Goal: Information Seeking & Learning: Learn about a topic

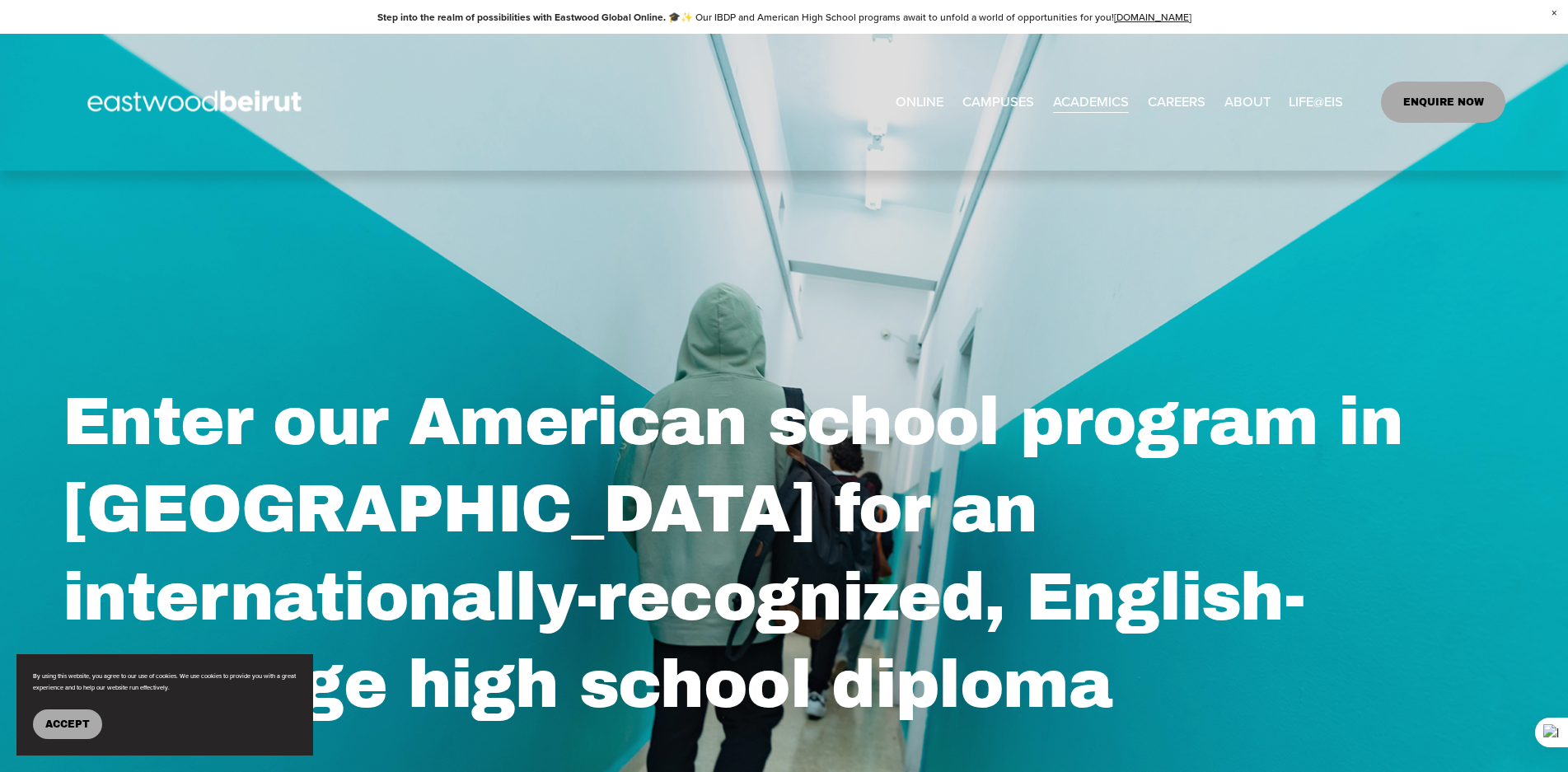
click at [1435, 103] on link "ENQUIRE NOW" at bounding box center [1443, 101] width 124 height 41
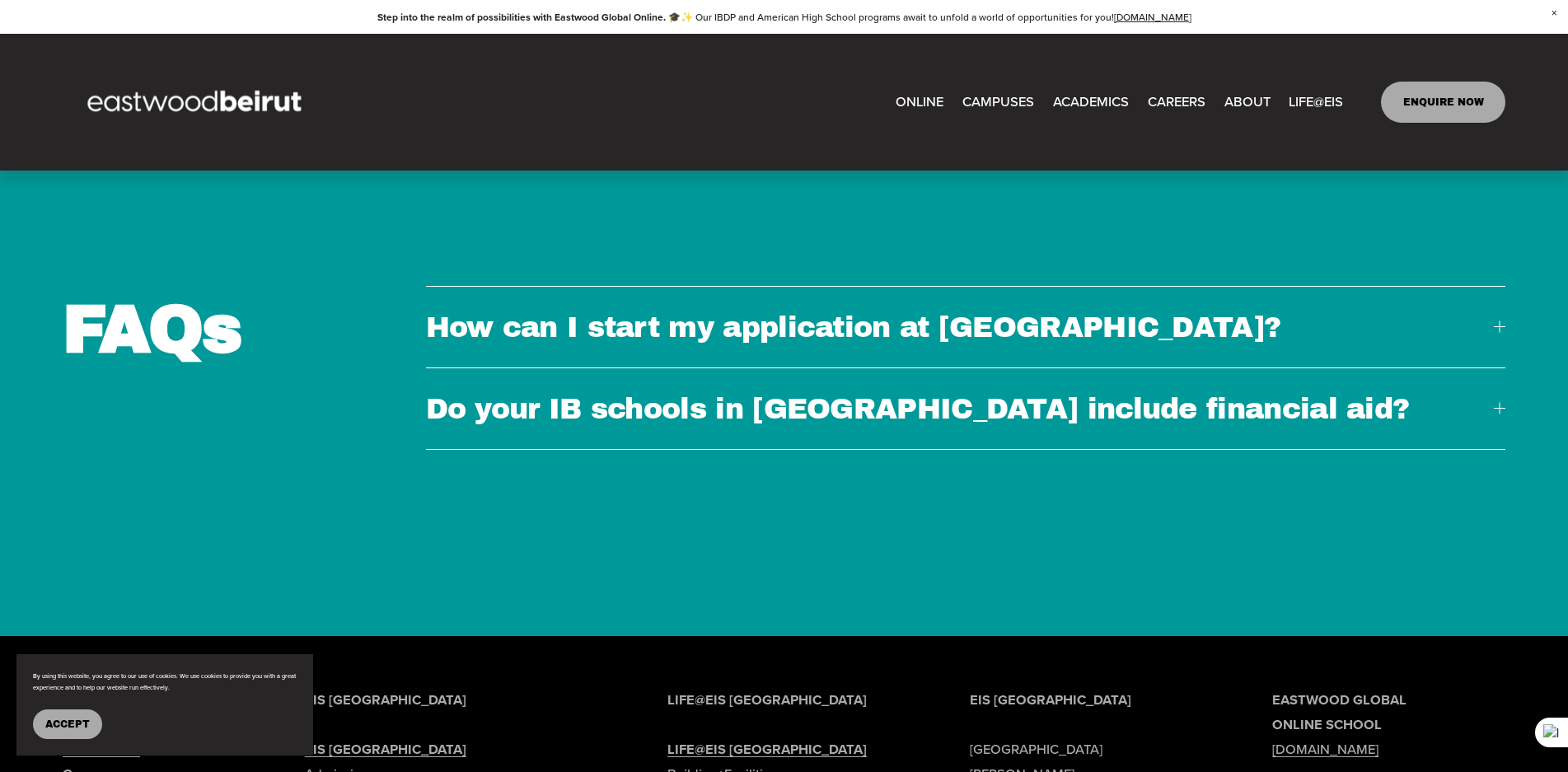
scroll to position [5700, 0]
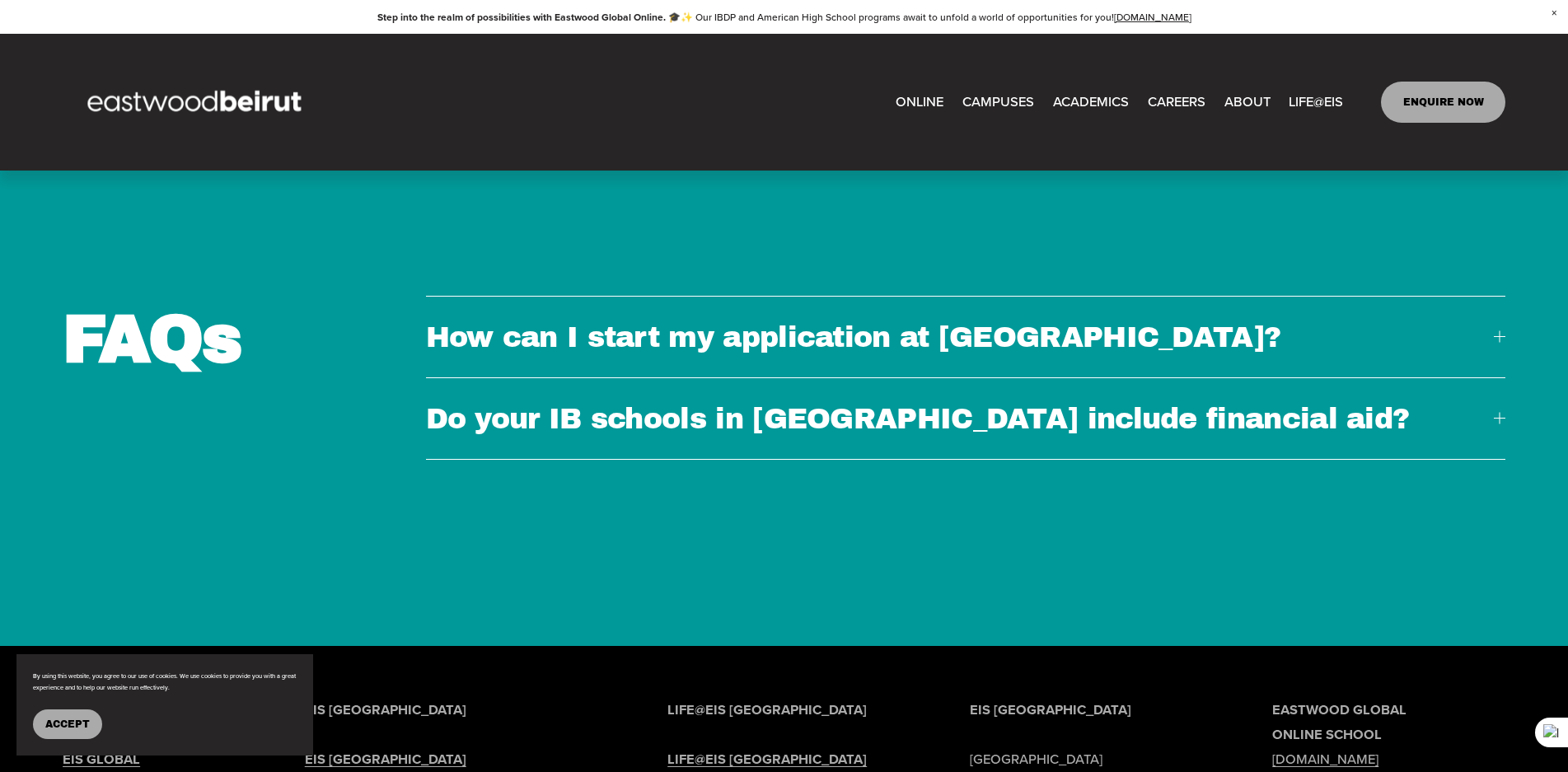
click at [848, 321] on span "How can I start my application at Eastwood?" at bounding box center [959, 336] width 1068 height 31
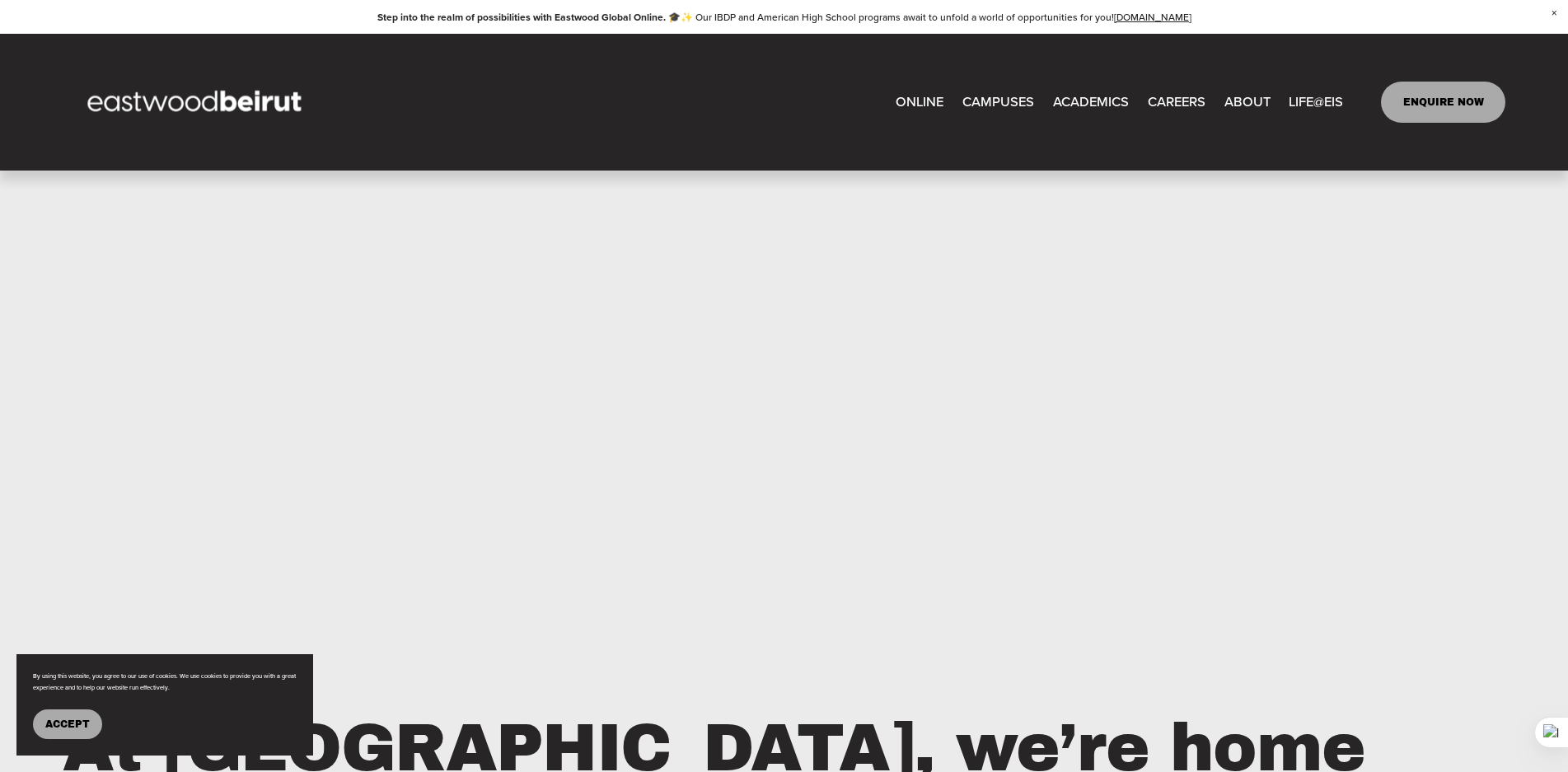
scroll to position [0, 0]
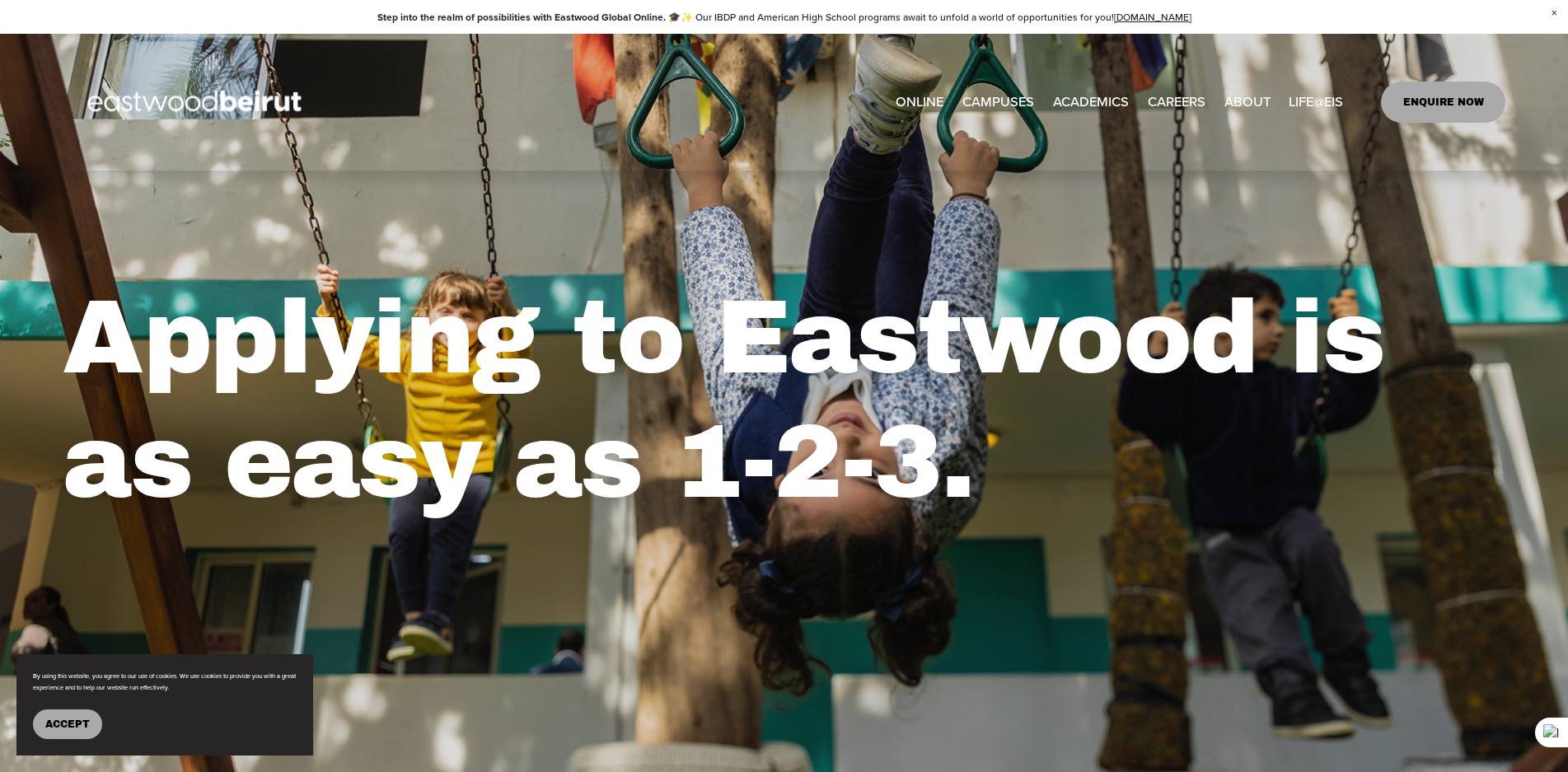
click at [923, 96] on link "ONLINE" at bounding box center [919, 101] width 48 height 27
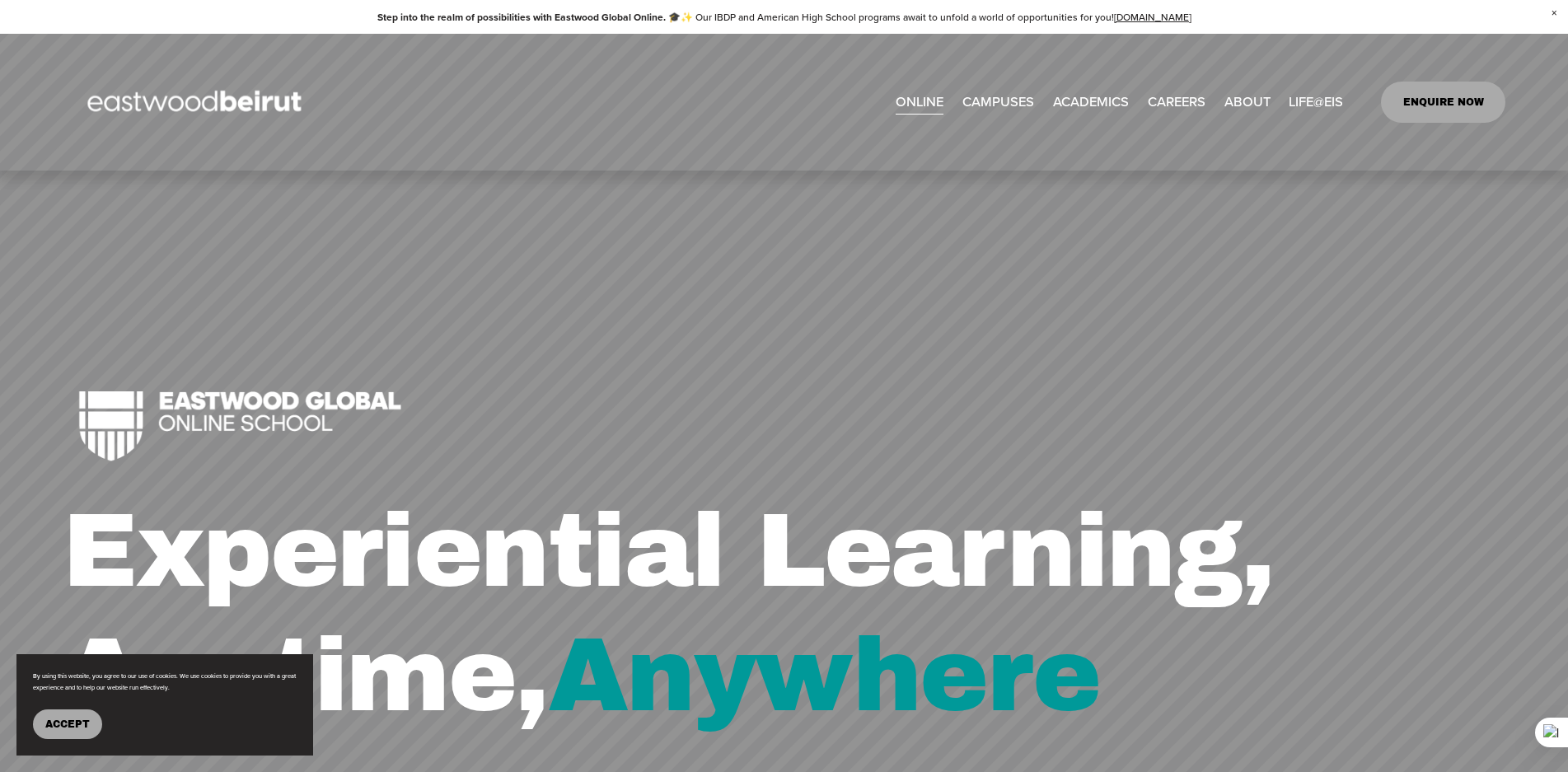
click at [0, 0] on span "Tuition & Financial Aid" at bounding box center [0, 0] width 0 height 0
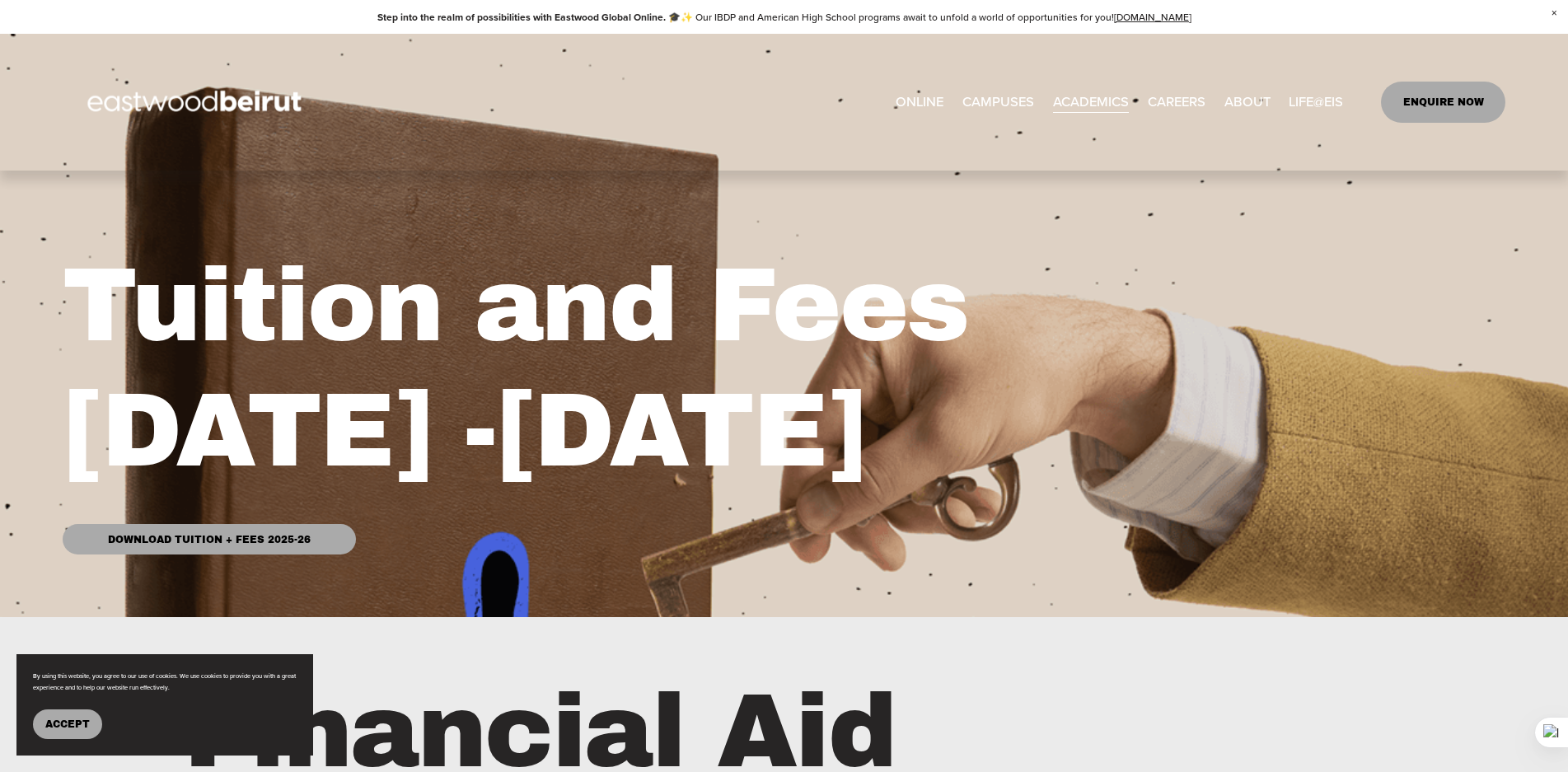
scroll to position [329, 0]
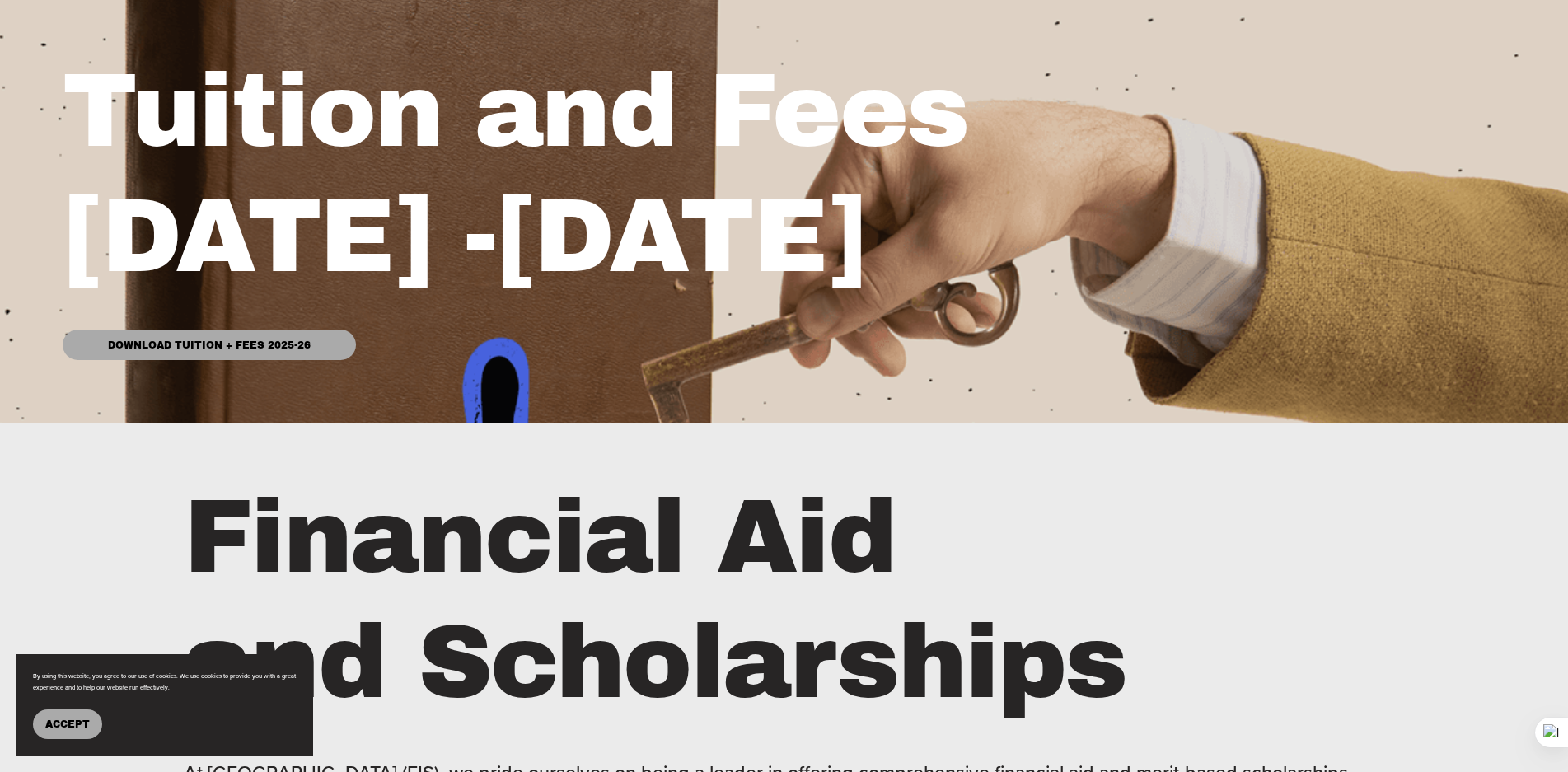
click at [131, 349] on link "Download Tuition + Fees 2025-26" at bounding box center [209, 344] width 294 height 31
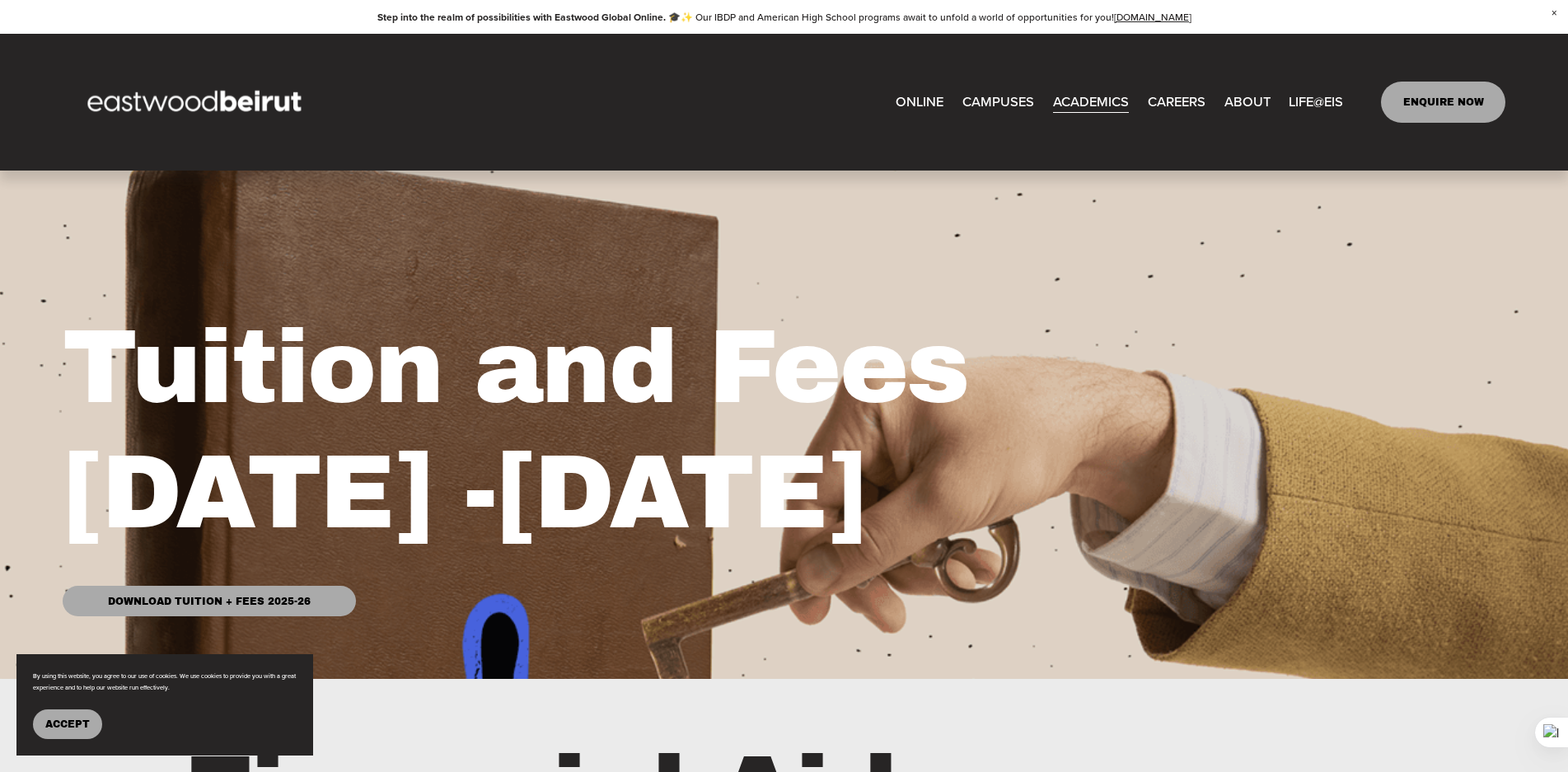
scroll to position [0, 0]
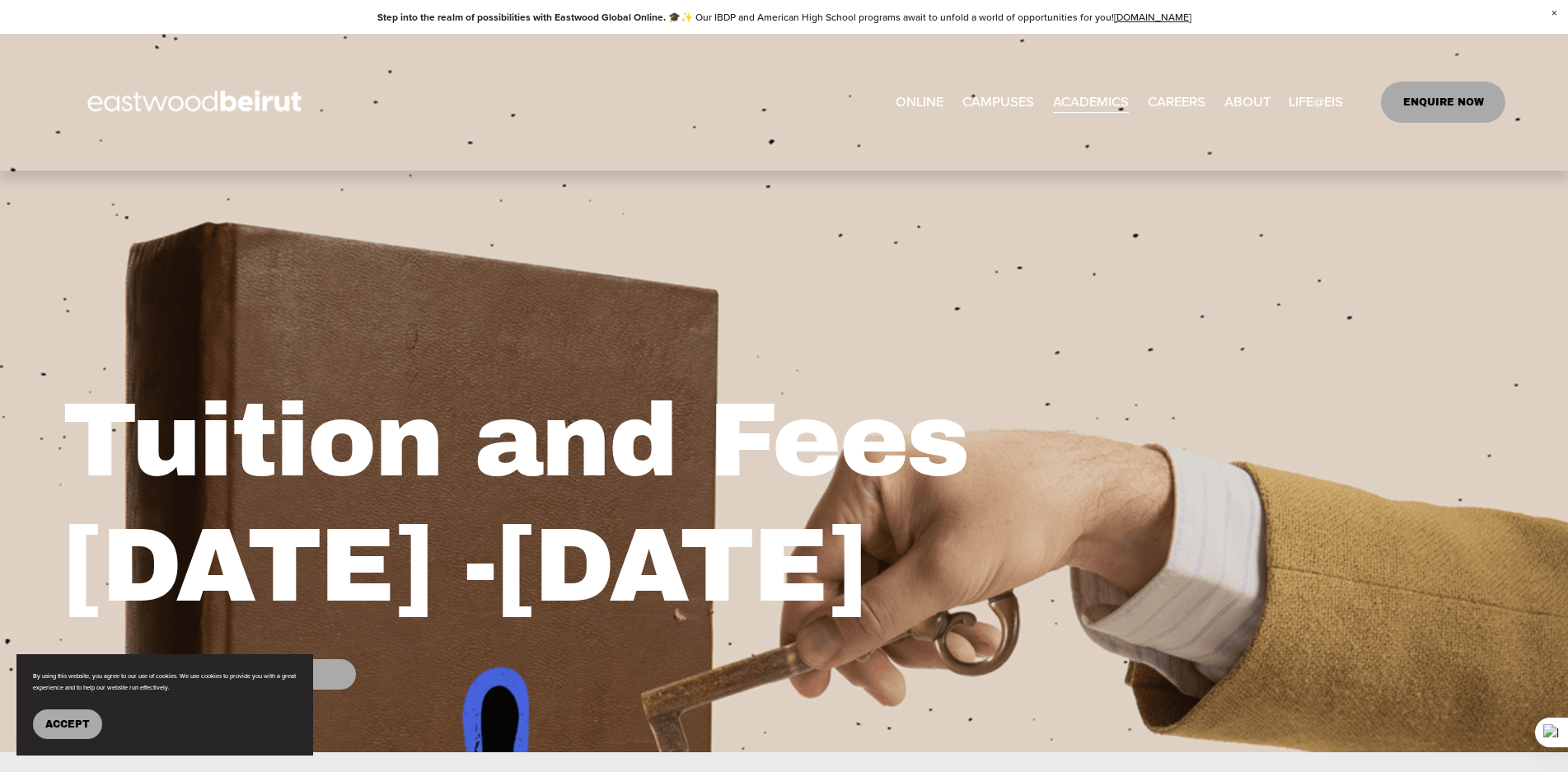
click at [910, 104] on link "ONLINE" at bounding box center [919, 101] width 48 height 27
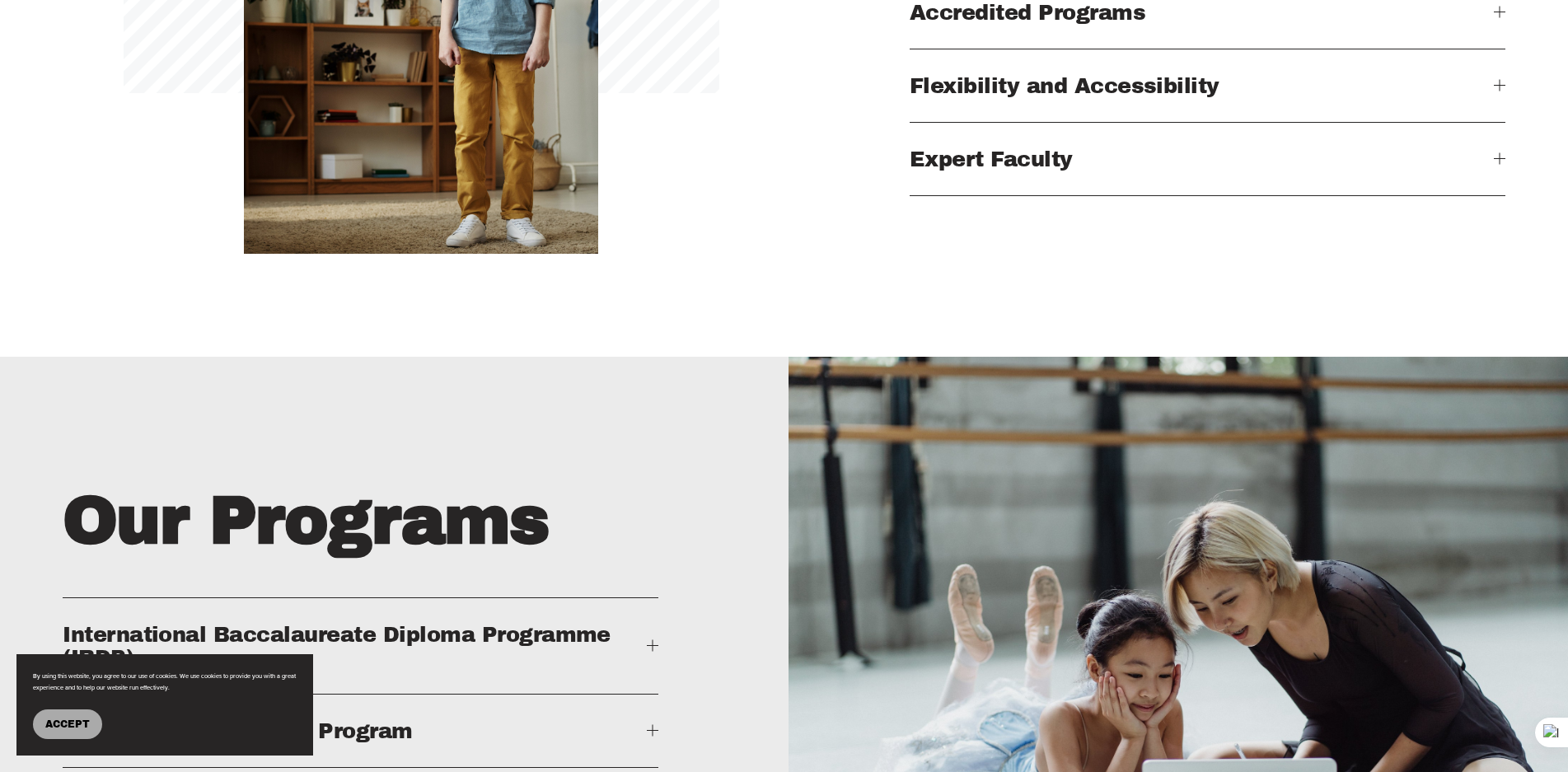
scroll to position [2886, 0]
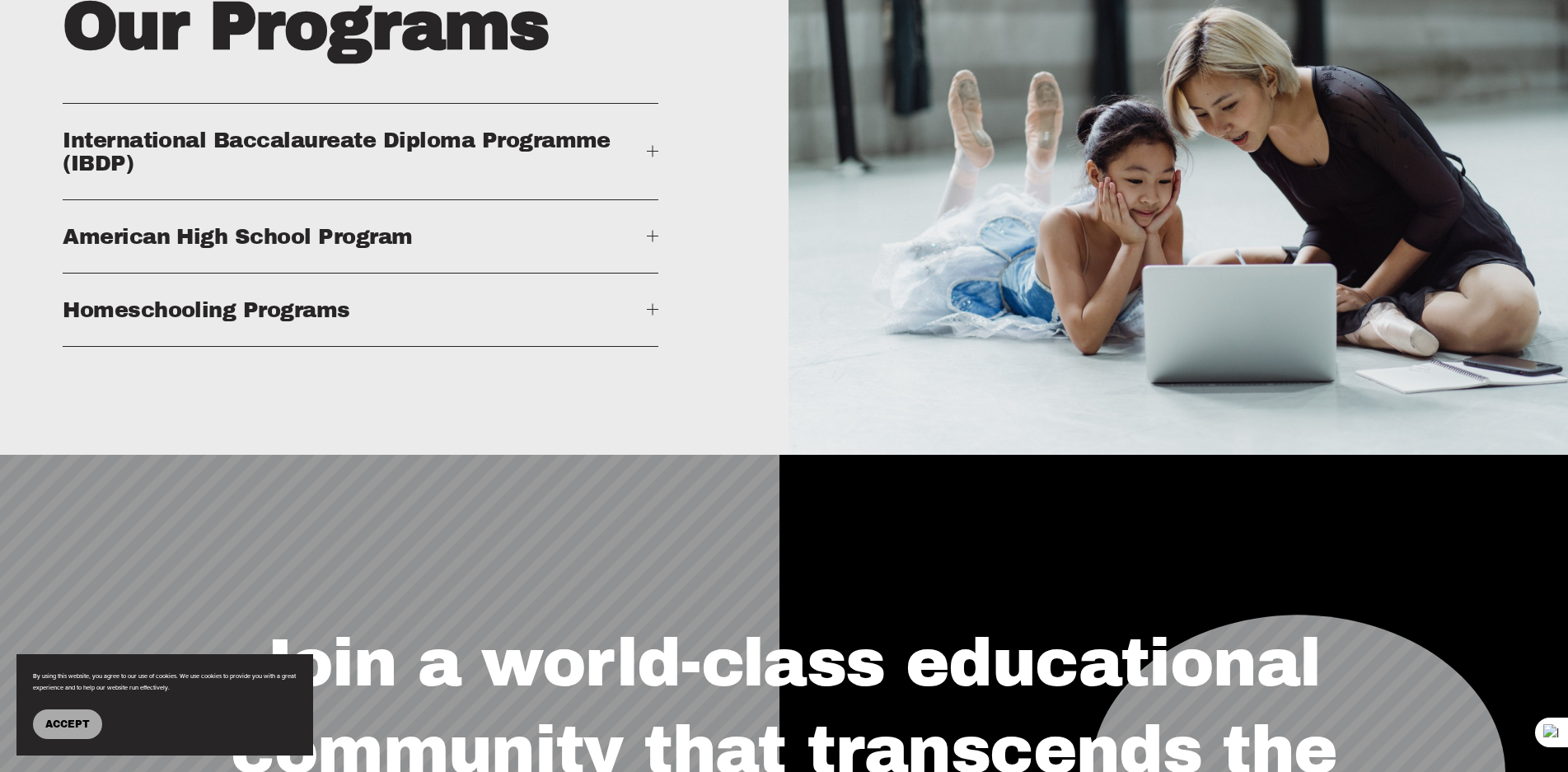
click at [664, 278] on div "Our Programs International Baccalaureate Diploma Programme (IBDP) American High…" at bounding box center [784, 158] width 1568 height 592
click at [647, 242] on div at bounding box center [653, 237] width 12 height 12
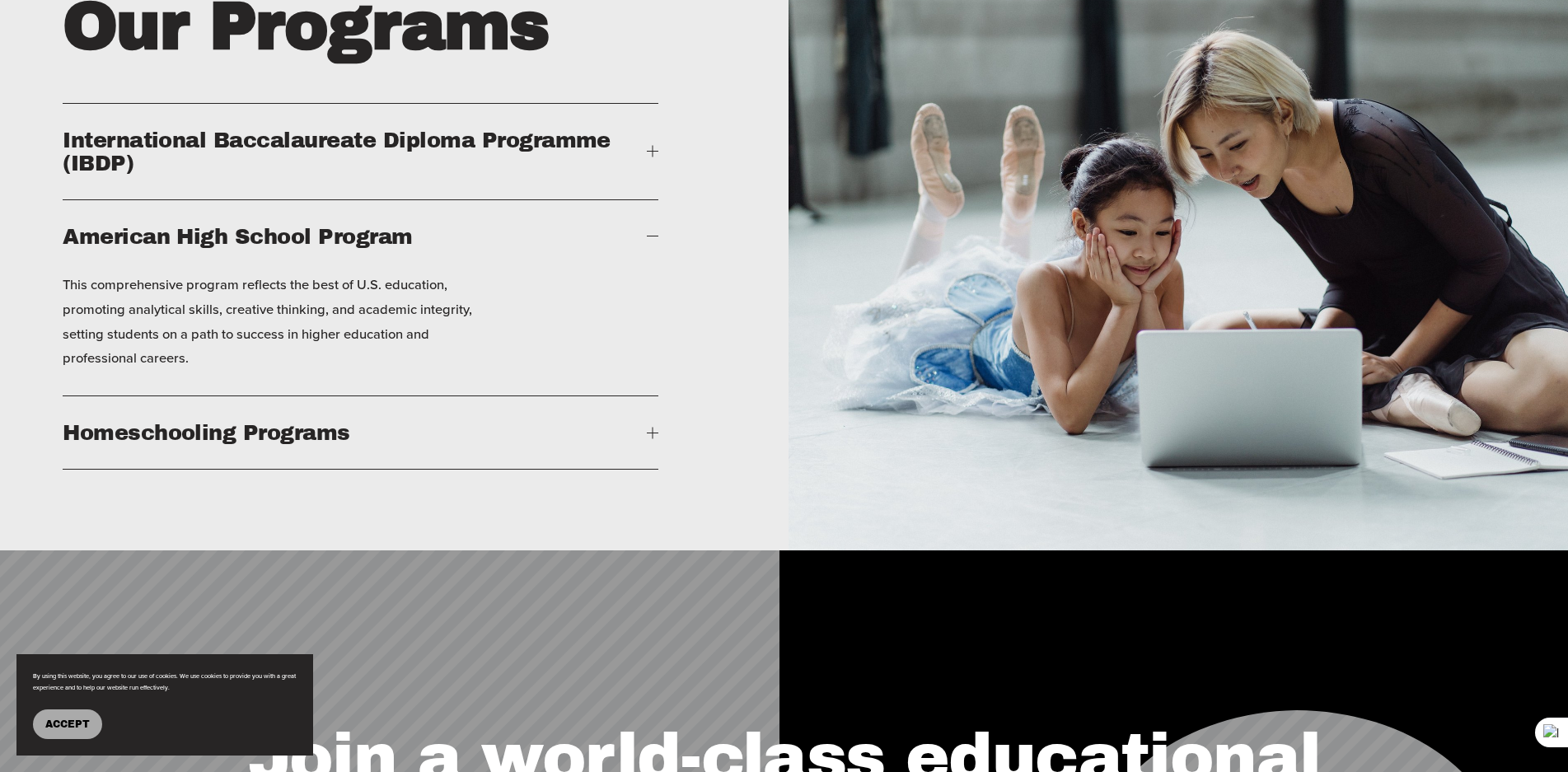
click at [204, 248] on span "American High School Program" at bounding box center [354, 236] width 584 height 23
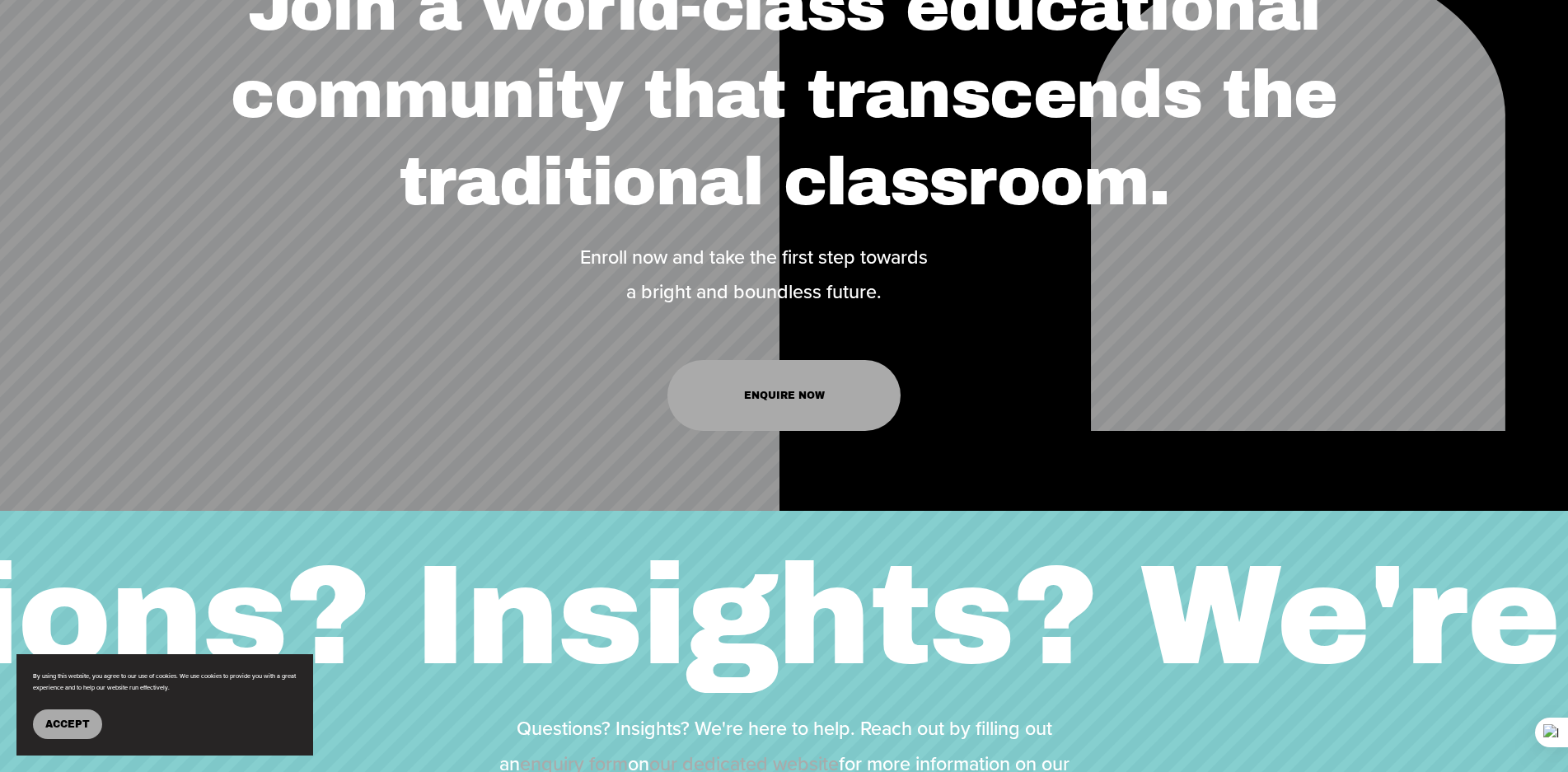
scroll to position [3545, 0]
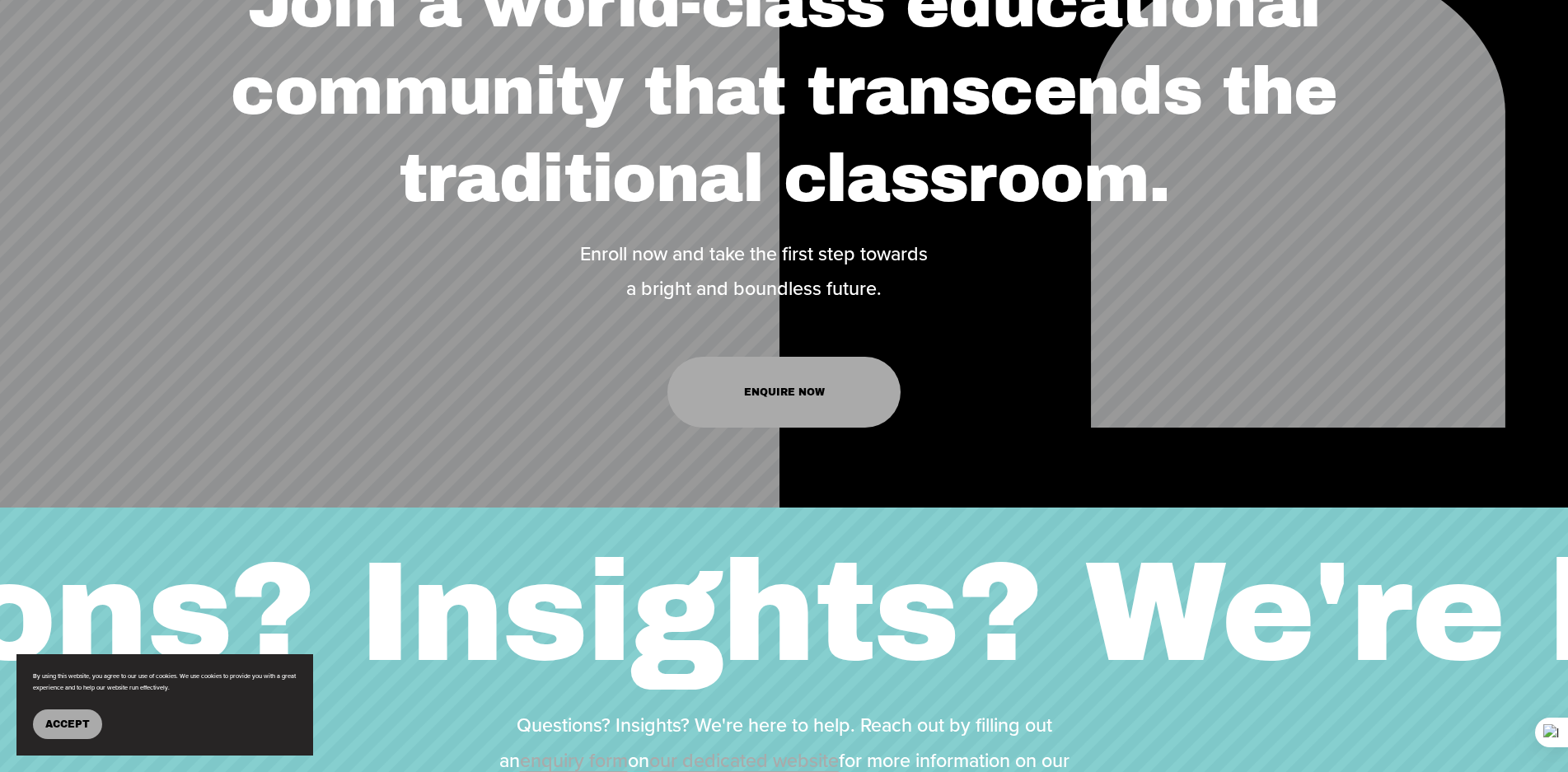
click at [753, 405] on link "ENQUIRE NOW" at bounding box center [784, 392] width 233 height 71
